Goal: Information Seeking & Learning: Compare options

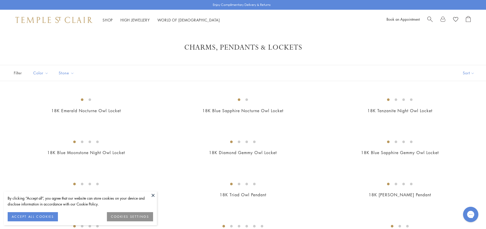
click at [153, 194] on button at bounding box center [153, 195] width 8 height 8
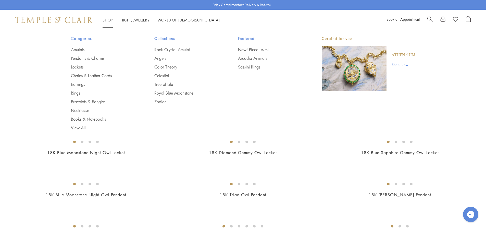
click at [108, 18] on link "Shop Shop" at bounding box center [108, 19] width 10 height 5
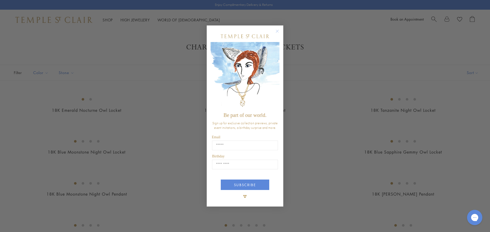
click at [277, 30] on circle "Close dialog" at bounding box center [277, 31] width 6 height 6
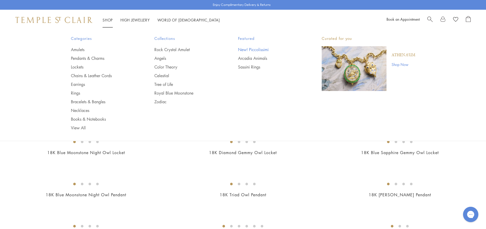
click at [252, 49] on link "New! Piccolissimi" at bounding box center [269, 50] width 63 height 6
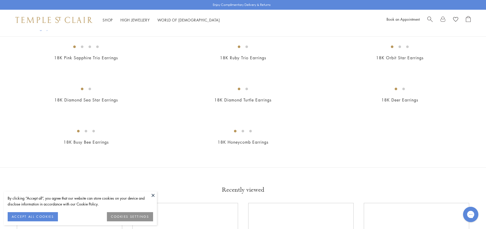
scroll to position [332, 0]
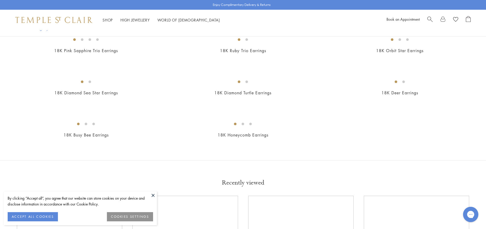
click at [151, 195] on button at bounding box center [153, 195] width 8 height 8
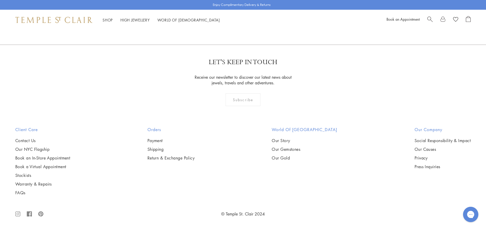
scroll to position [1225, 0]
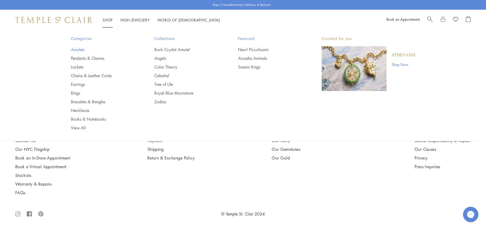
click at [75, 51] on link "Amulets" at bounding box center [102, 50] width 63 height 6
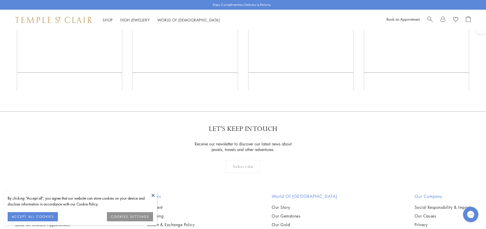
scroll to position [1173, 0]
click at [153, 194] on button at bounding box center [153, 195] width 8 height 8
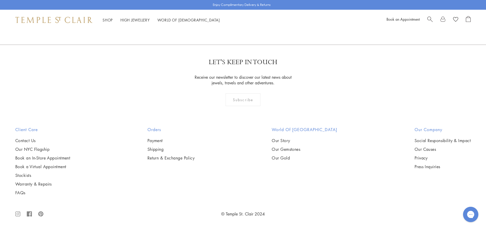
scroll to position [2423, 0]
click at [0, 0] on img at bounding box center [0, 0] width 0 height 0
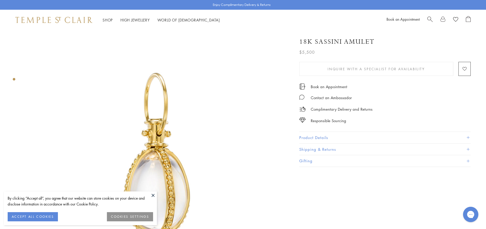
click at [323, 137] on button "Product Details" at bounding box center [384, 137] width 171 height 11
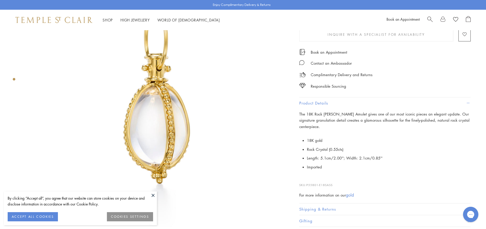
scroll to position [77, 0]
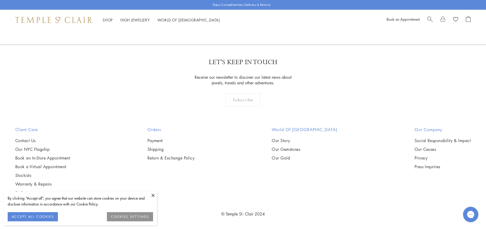
scroll to position [2422, 0]
click at [154, 195] on button at bounding box center [153, 195] width 8 height 8
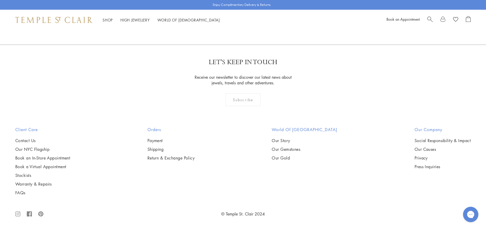
scroll to position [1860, 0]
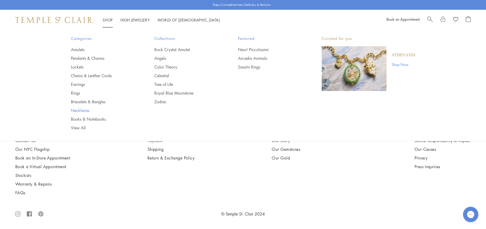
click at [74, 111] on link "Necklaces" at bounding box center [102, 110] width 63 height 6
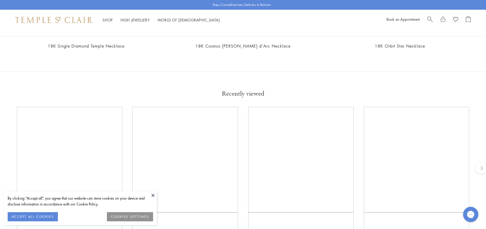
scroll to position [612, 0]
click at [153, 195] on button at bounding box center [153, 195] width 8 height 8
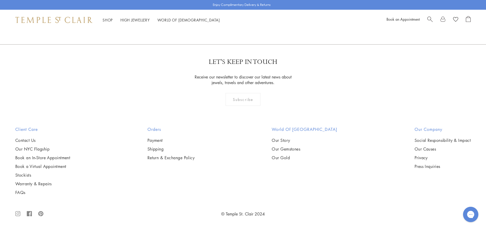
scroll to position [842, 0]
click at [0, 0] on img at bounding box center [0, 0] width 0 height 0
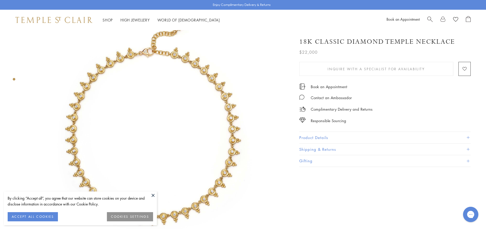
scroll to position [51, 0]
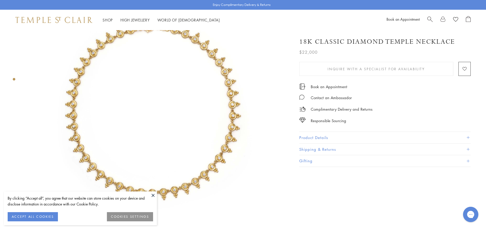
click at [151, 191] on button at bounding box center [153, 195] width 8 height 8
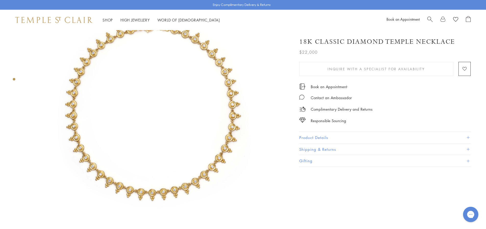
click at [310, 136] on button "Product Details" at bounding box center [384, 137] width 171 height 11
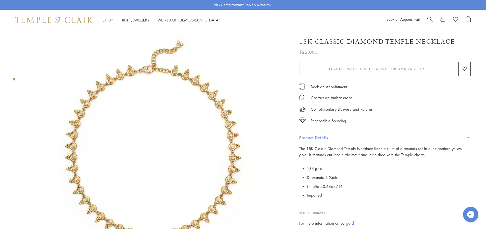
scroll to position [0, 0]
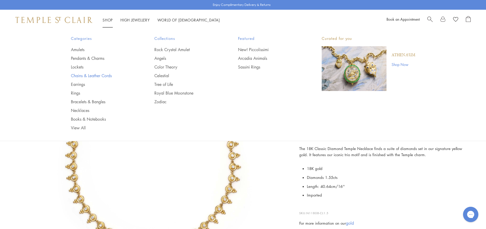
click at [78, 76] on link "Chains & Leather Cords" at bounding box center [102, 76] width 63 height 6
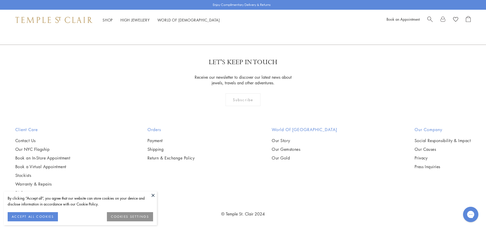
scroll to position [1046, 0]
click at [155, 195] on button at bounding box center [153, 195] width 8 height 8
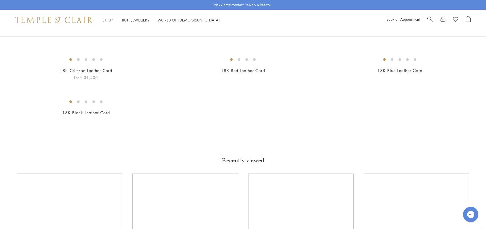
scroll to position [230, 0]
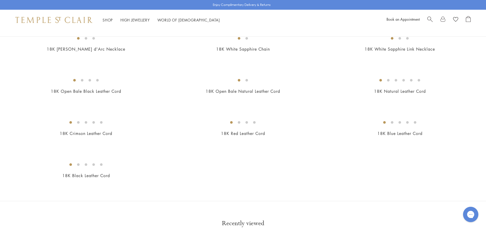
click at [0, 0] on img at bounding box center [0, 0] width 0 height 0
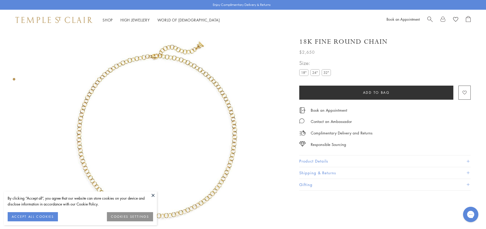
click at [324, 158] on button "Product Details" at bounding box center [384, 160] width 171 height 11
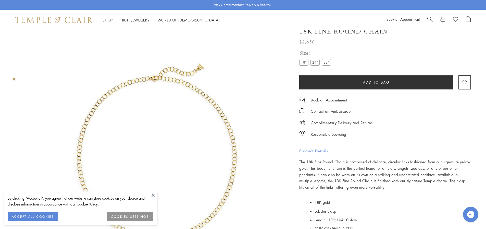
scroll to position [5, 0]
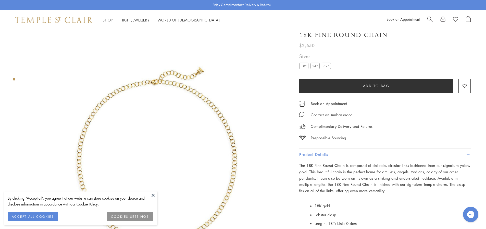
click at [312, 67] on label "24"" at bounding box center [315, 66] width 9 height 6
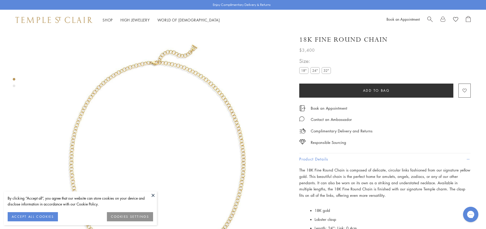
click at [327, 72] on label "32"" at bounding box center [326, 70] width 9 height 6
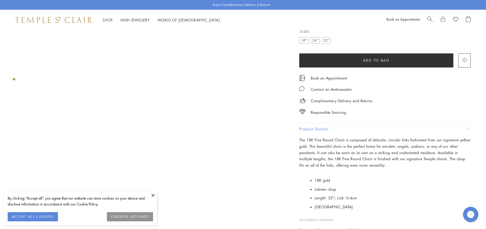
scroll to position [5, 0]
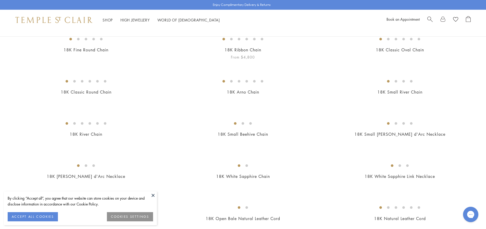
scroll to position [102, 0]
click at [0, 0] on img at bounding box center [0, 0] width 0 height 0
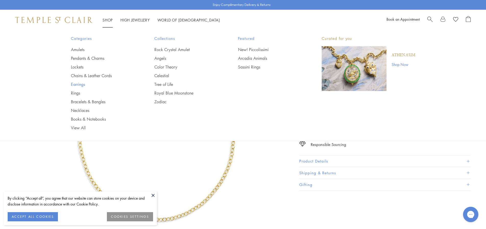
click at [79, 84] on link "Earrings" at bounding box center [102, 84] width 63 height 6
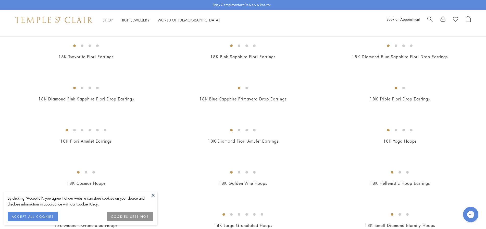
scroll to position [357, 0]
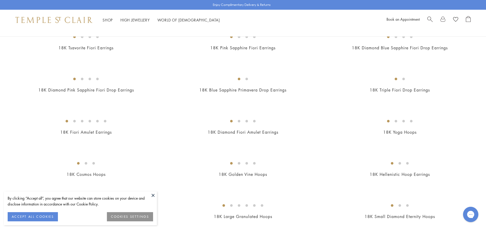
click at [154, 195] on button at bounding box center [153, 195] width 8 height 8
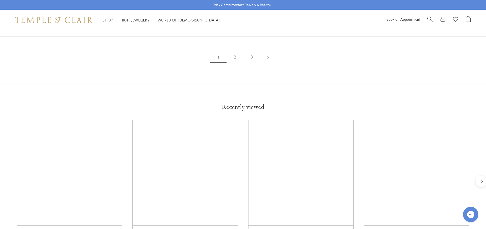
scroll to position [944, 0]
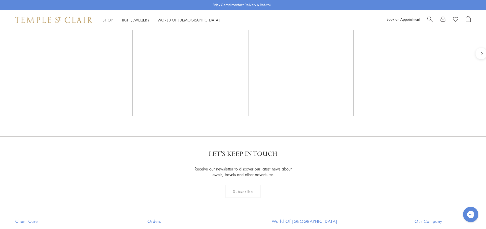
click at [0, 0] on img at bounding box center [0, 0] width 0 height 0
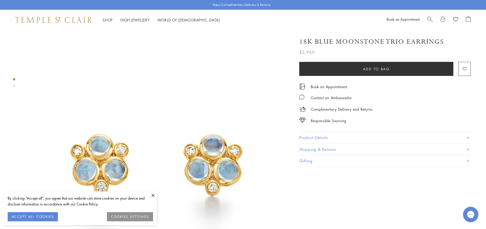
click at [310, 134] on button "Product Details" at bounding box center [384, 137] width 171 height 11
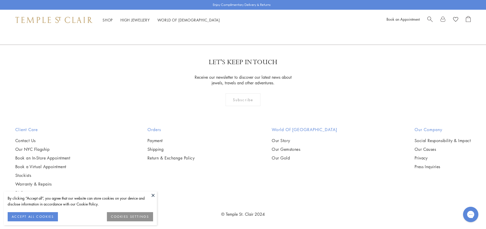
scroll to position [3216, 0]
click at [0, 0] on img at bounding box center [0, 0] width 0 height 0
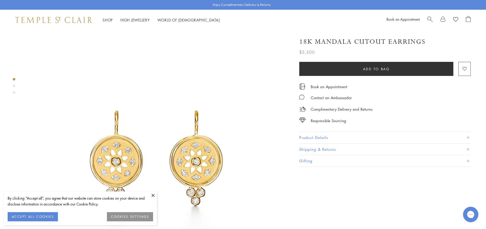
click at [315, 136] on button "Product Details" at bounding box center [384, 137] width 171 height 11
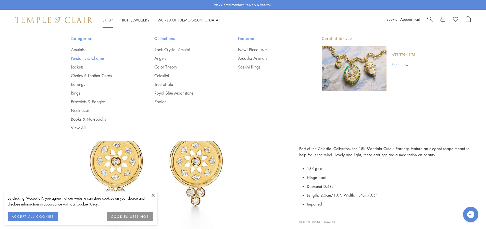
click at [93, 58] on link "Pendants & Charms" at bounding box center [102, 58] width 63 height 6
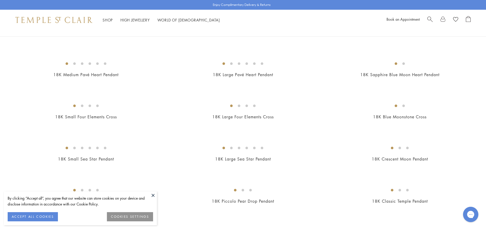
scroll to position [638, 0]
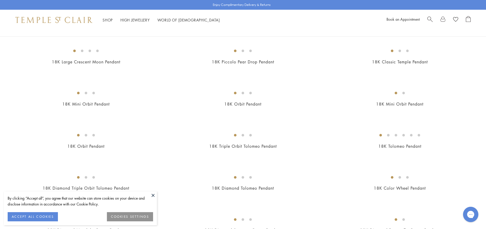
click at [154, 194] on button at bounding box center [153, 195] width 8 height 8
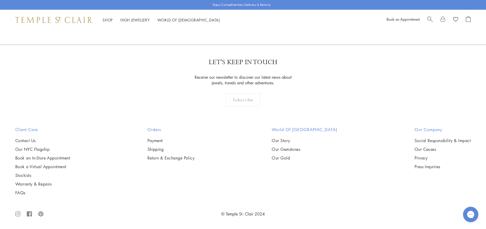
scroll to position [1863, 0]
click at [0, 0] on img at bounding box center [0, 0] width 0 height 0
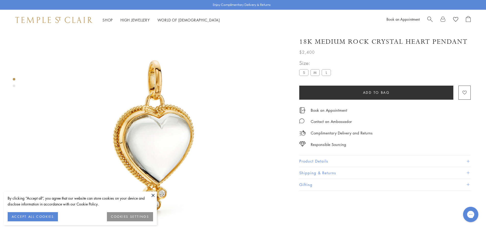
click at [326, 159] on button "Product Details" at bounding box center [384, 160] width 171 height 11
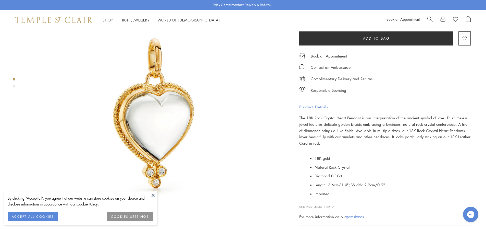
scroll to position [30, 0]
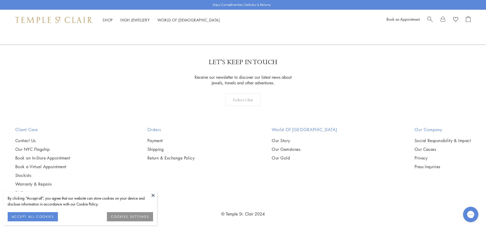
scroll to position [3316, 0]
click at [0, 0] on img at bounding box center [0, 0] width 0 height 0
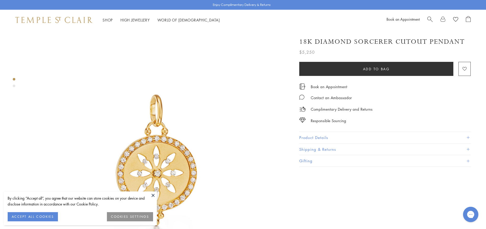
click at [312, 140] on button "Product Details" at bounding box center [384, 137] width 171 height 11
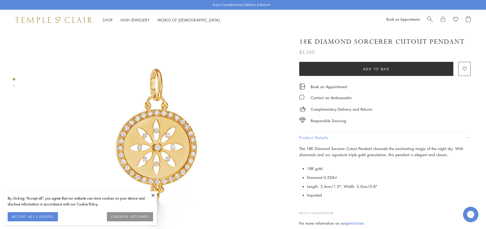
scroll to position [26, 0]
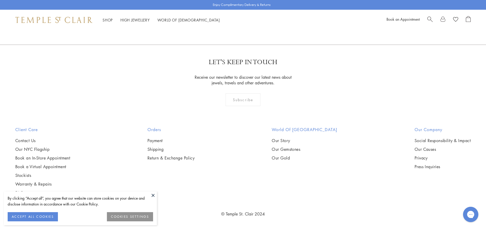
scroll to position [4029, 0]
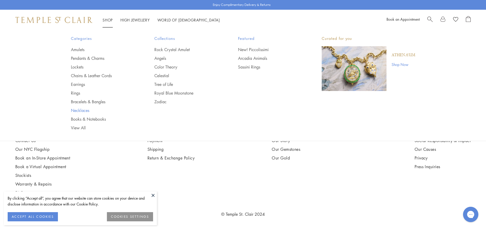
click at [79, 112] on link "Necklaces" at bounding box center [102, 110] width 63 height 6
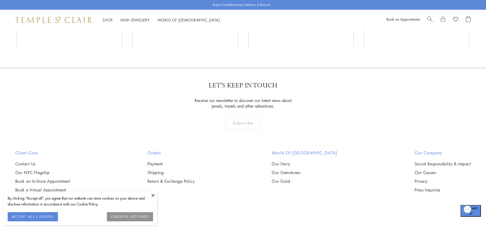
scroll to position [791, 0]
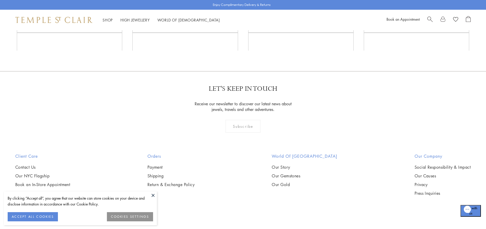
click at [0, 0] on img at bounding box center [0, 0] width 0 height 0
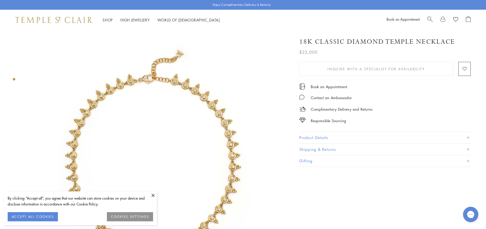
click at [153, 194] on button at bounding box center [153, 195] width 8 height 8
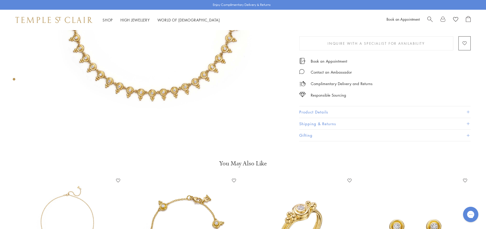
scroll to position [102, 0]
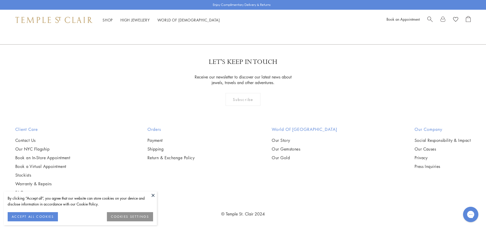
scroll to position [2193, 0]
click at [0, 0] on img at bounding box center [0, 0] width 0 height 0
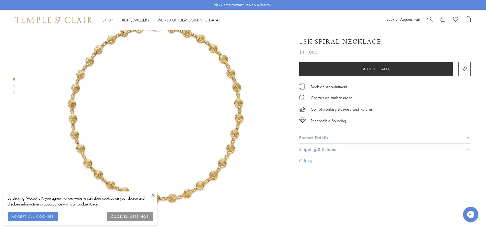
scroll to position [51, 0]
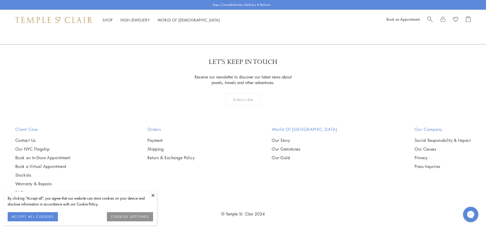
click at [0, 0] on img at bounding box center [0, 0] width 0 height 0
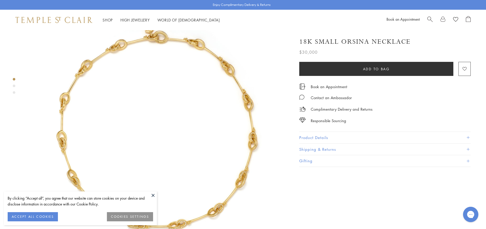
scroll to position [26, 0]
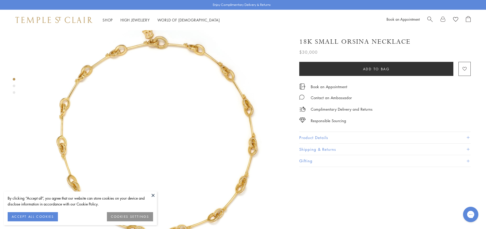
click at [151, 191] on button at bounding box center [153, 195] width 8 height 8
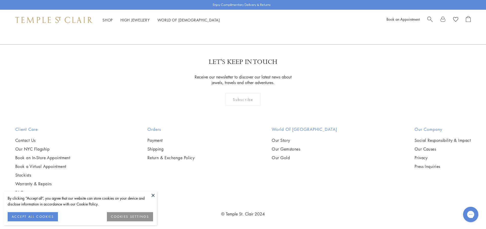
scroll to position [2066, 0]
click at [0, 0] on img at bounding box center [0, 0] width 0 height 0
